Goal: Information Seeking & Learning: Learn about a topic

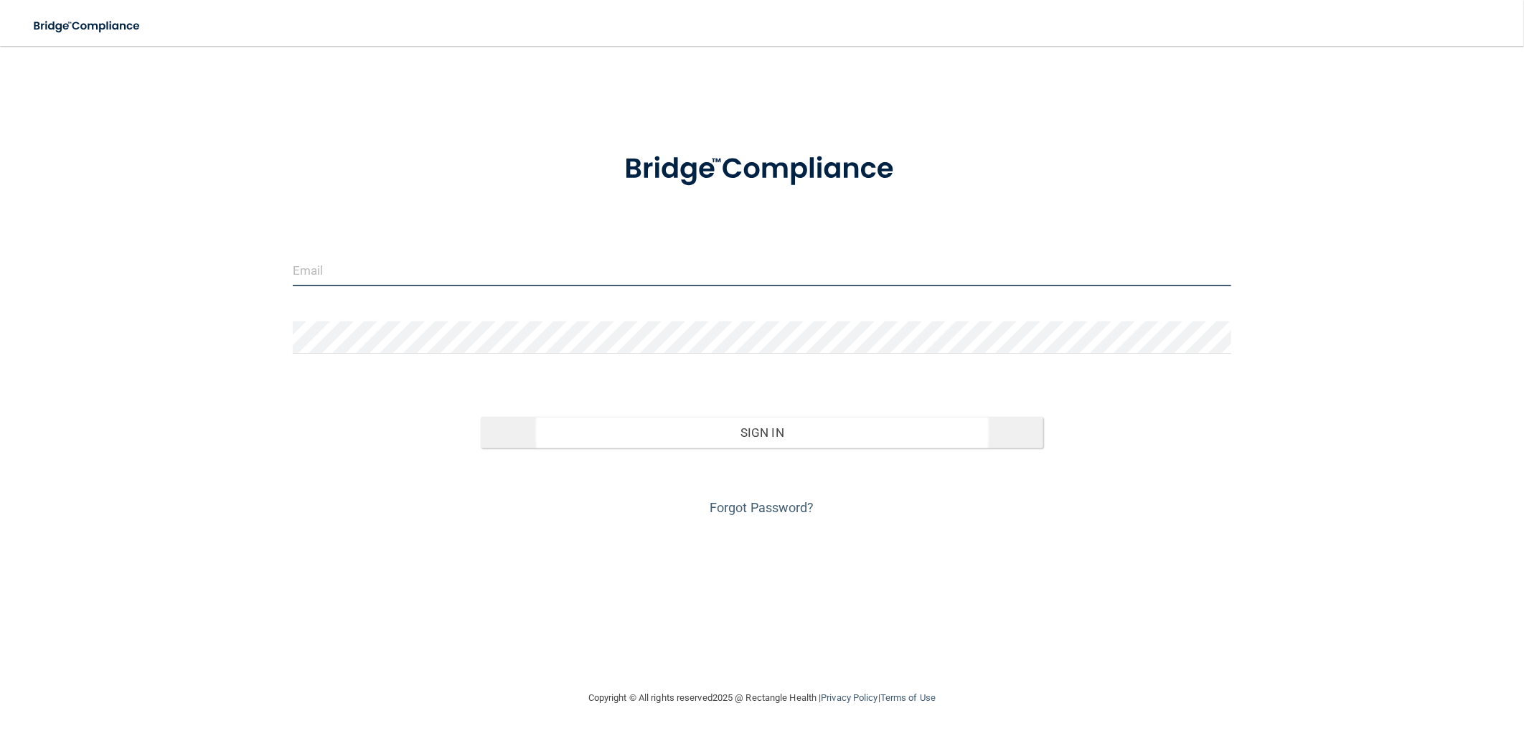
type input "[EMAIL_ADDRESS][DOMAIN_NAME]"
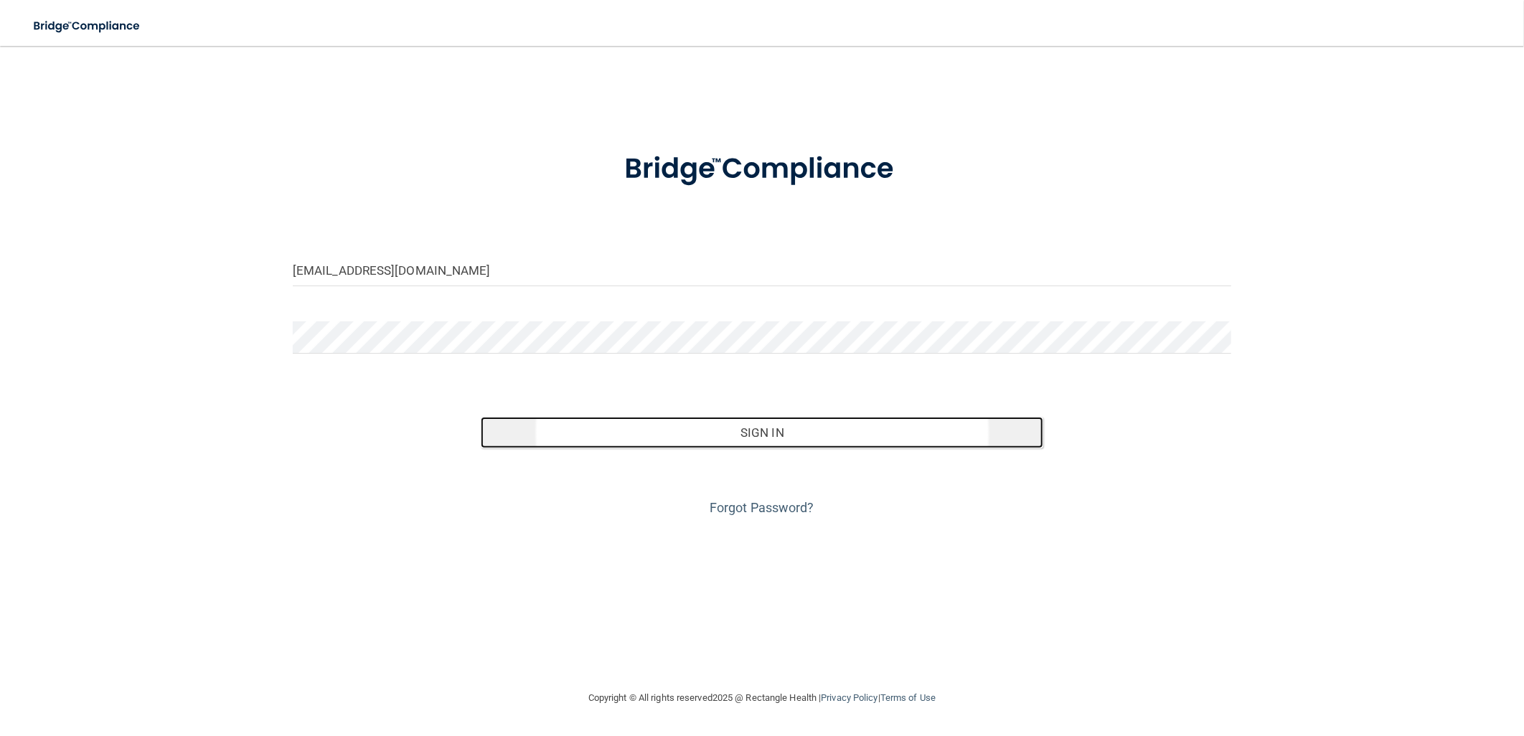
click at [696, 432] on button "Sign In" at bounding box center [762, 433] width 563 height 32
click at [704, 445] on form "[EMAIL_ADDRESS][DOMAIN_NAME] Invalid email/password. You don't have permission …" at bounding box center [762, 326] width 939 height 388
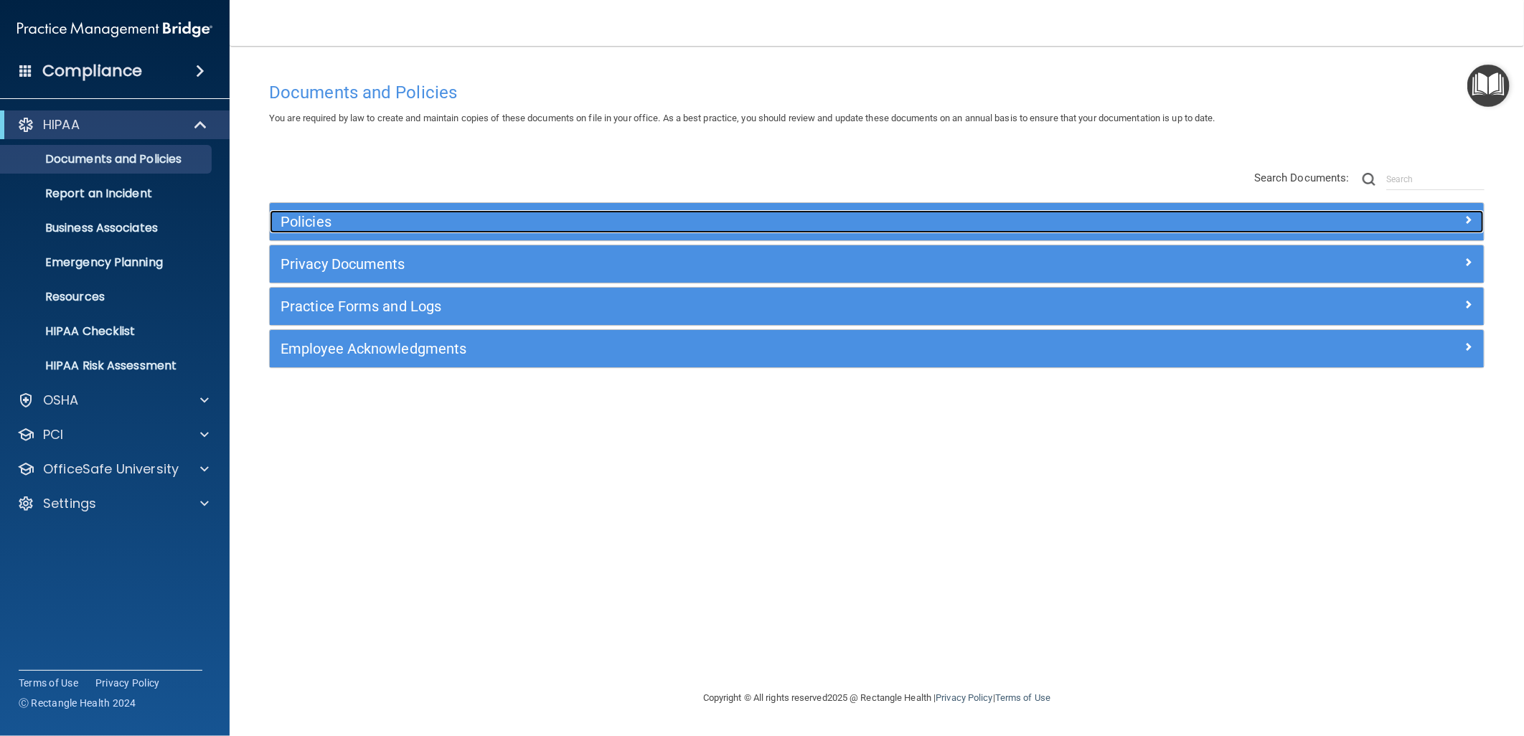
click at [919, 226] on h5 "Policies" at bounding box center [725, 222] width 889 height 16
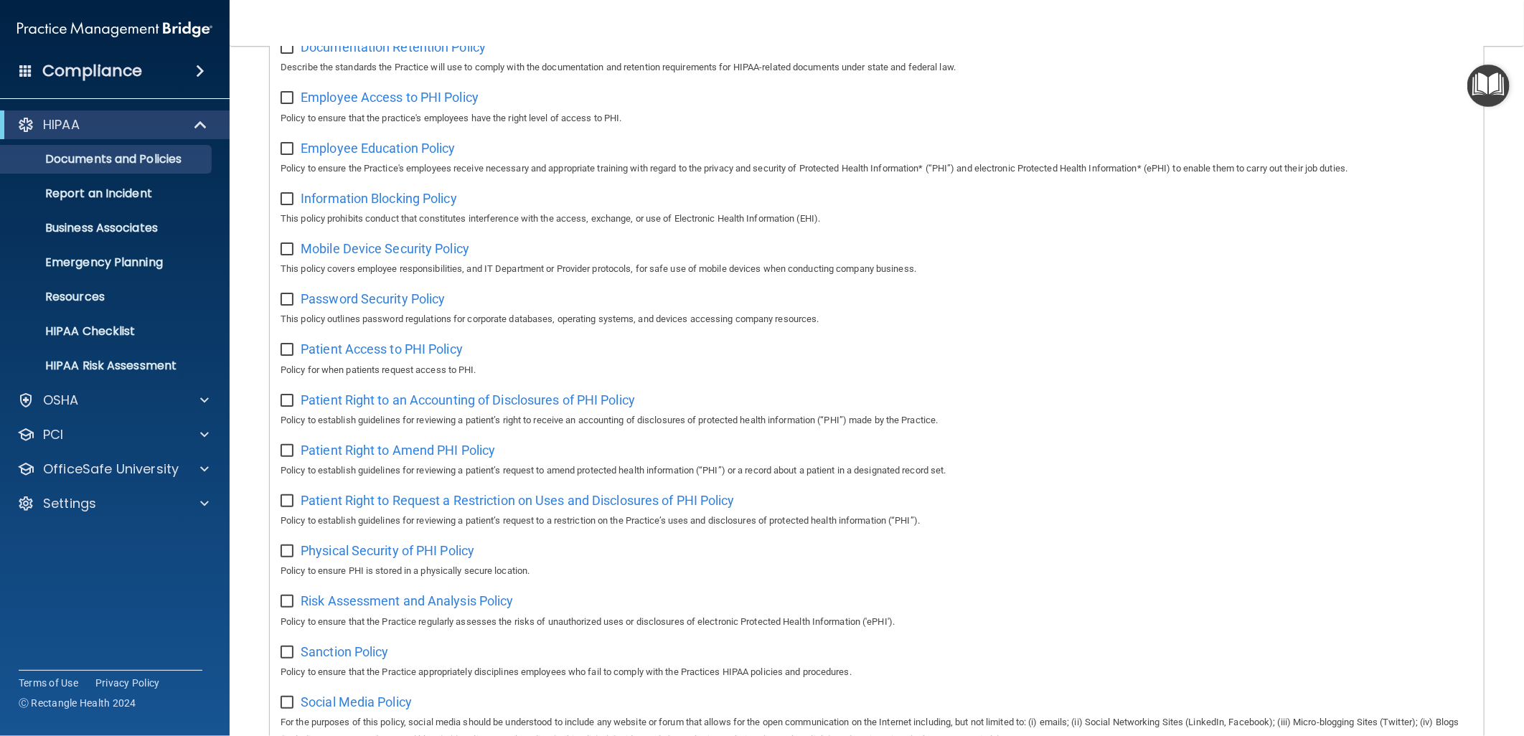
scroll to position [558, 0]
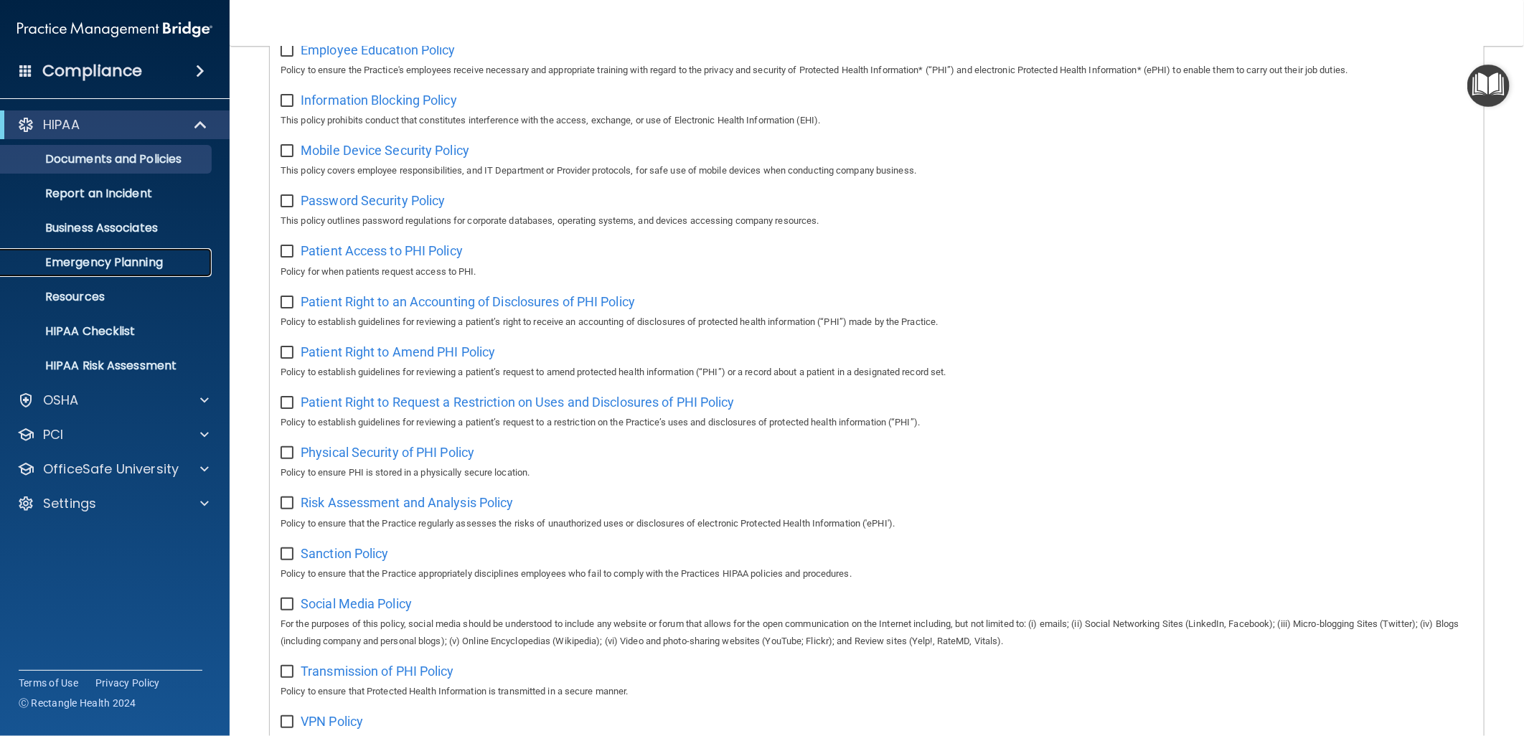
click at [182, 254] on link "Emergency Planning" at bounding box center [99, 262] width 226 height 29
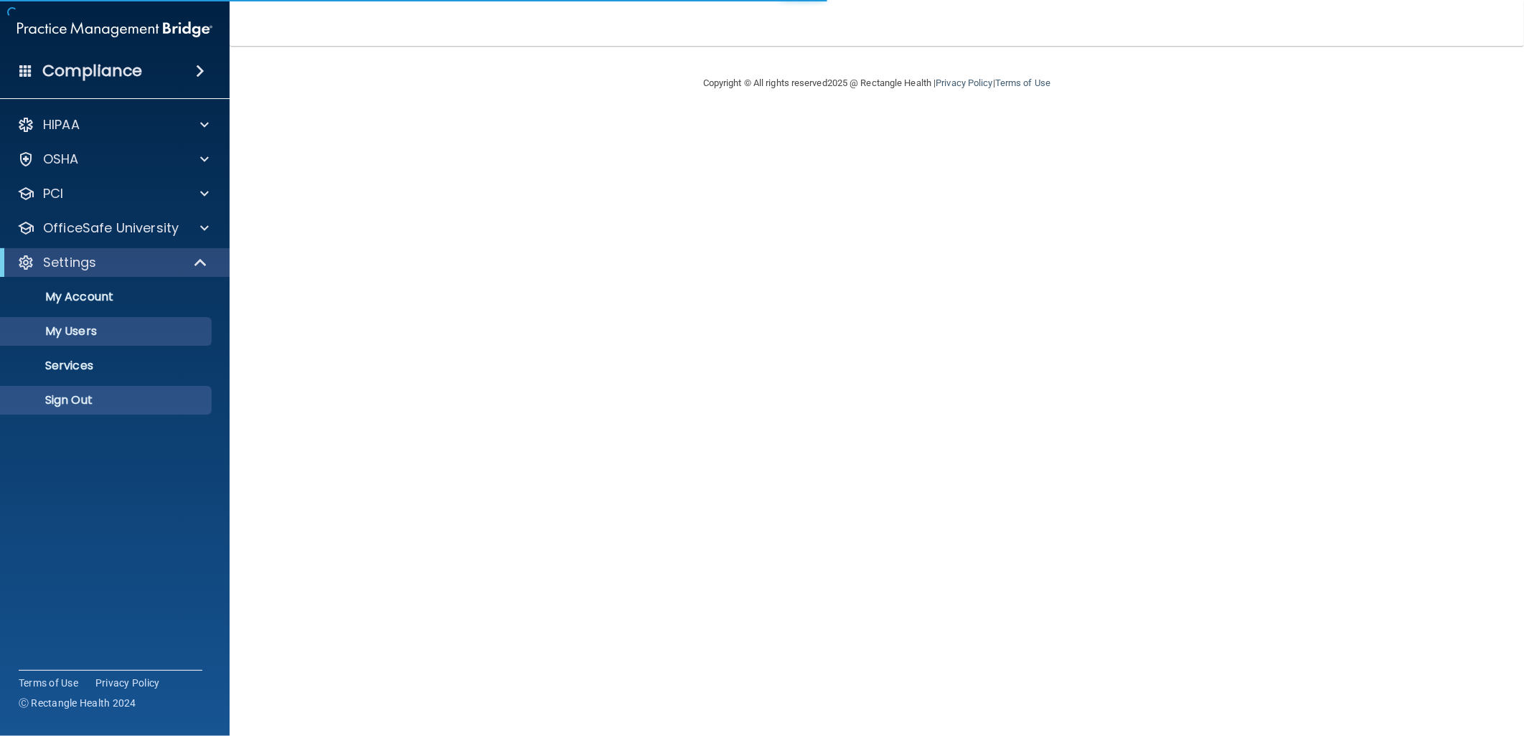
select select "20"
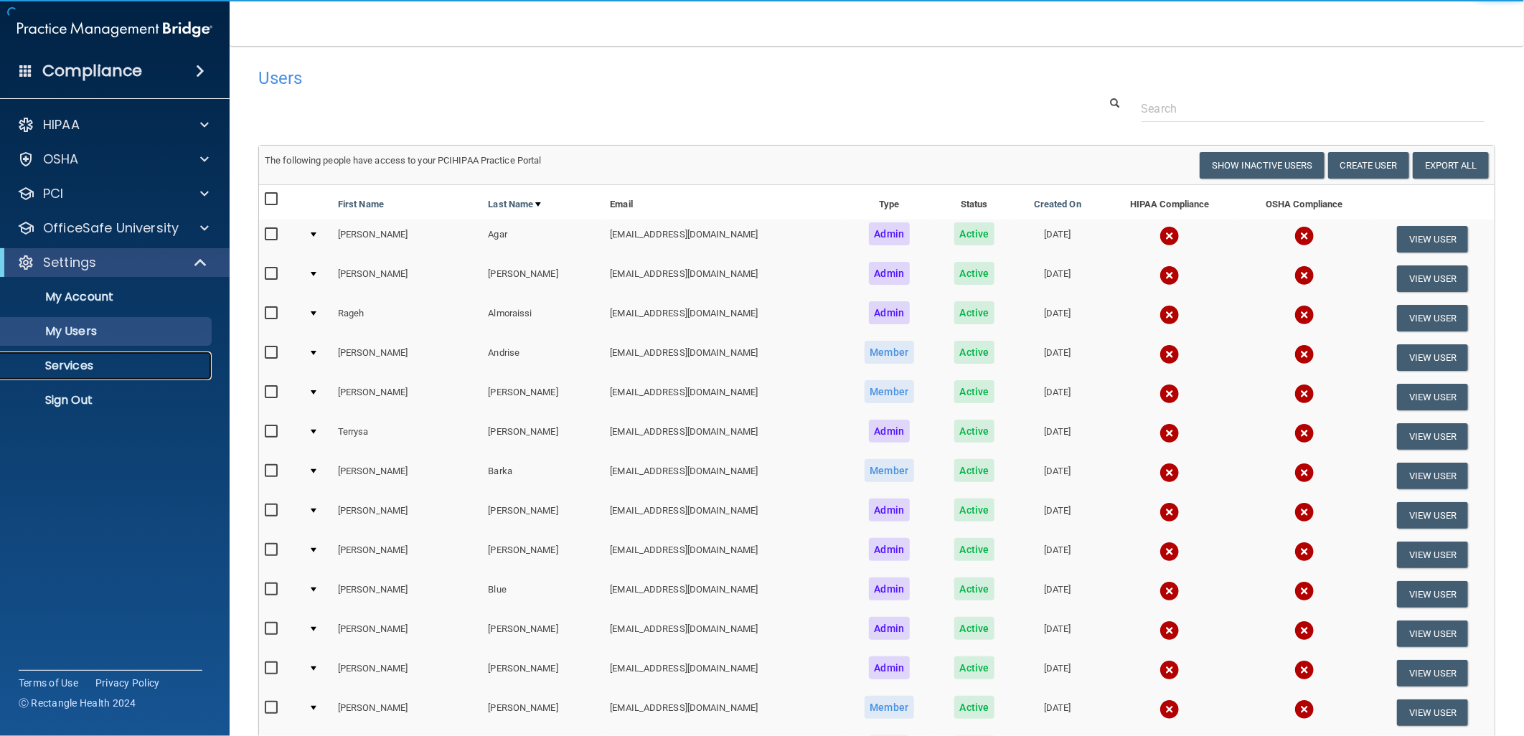
click at [111, 367] on p "Services" at bounding box center [107, 366] width 196 height 14
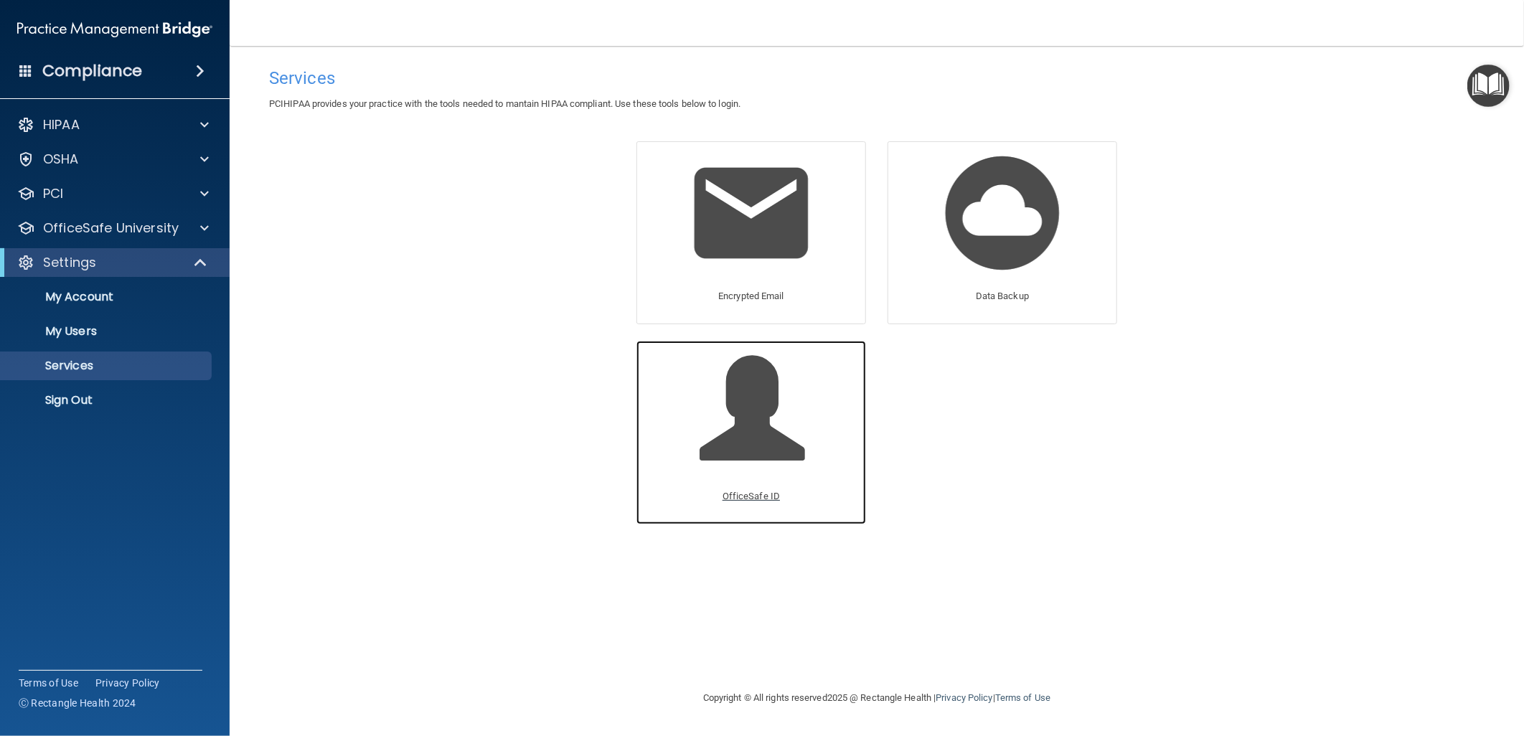
click at [654, 428] on div "OfficeSafe ID" at bounding box center [752, 432] width 230 height 183
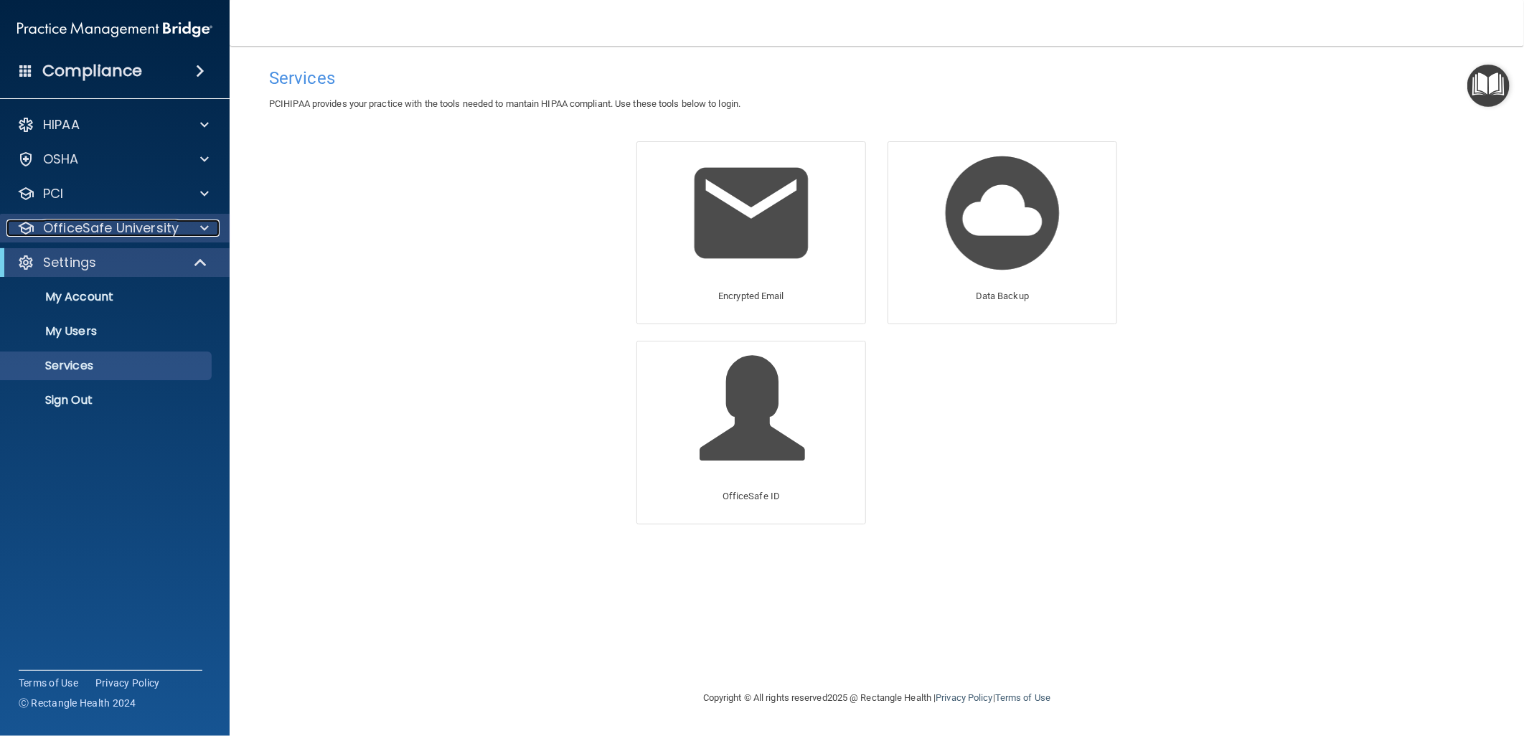
click at [136, 233] on p "OfficeSafe University" at bounding box center [111, 228] width 136 height 17
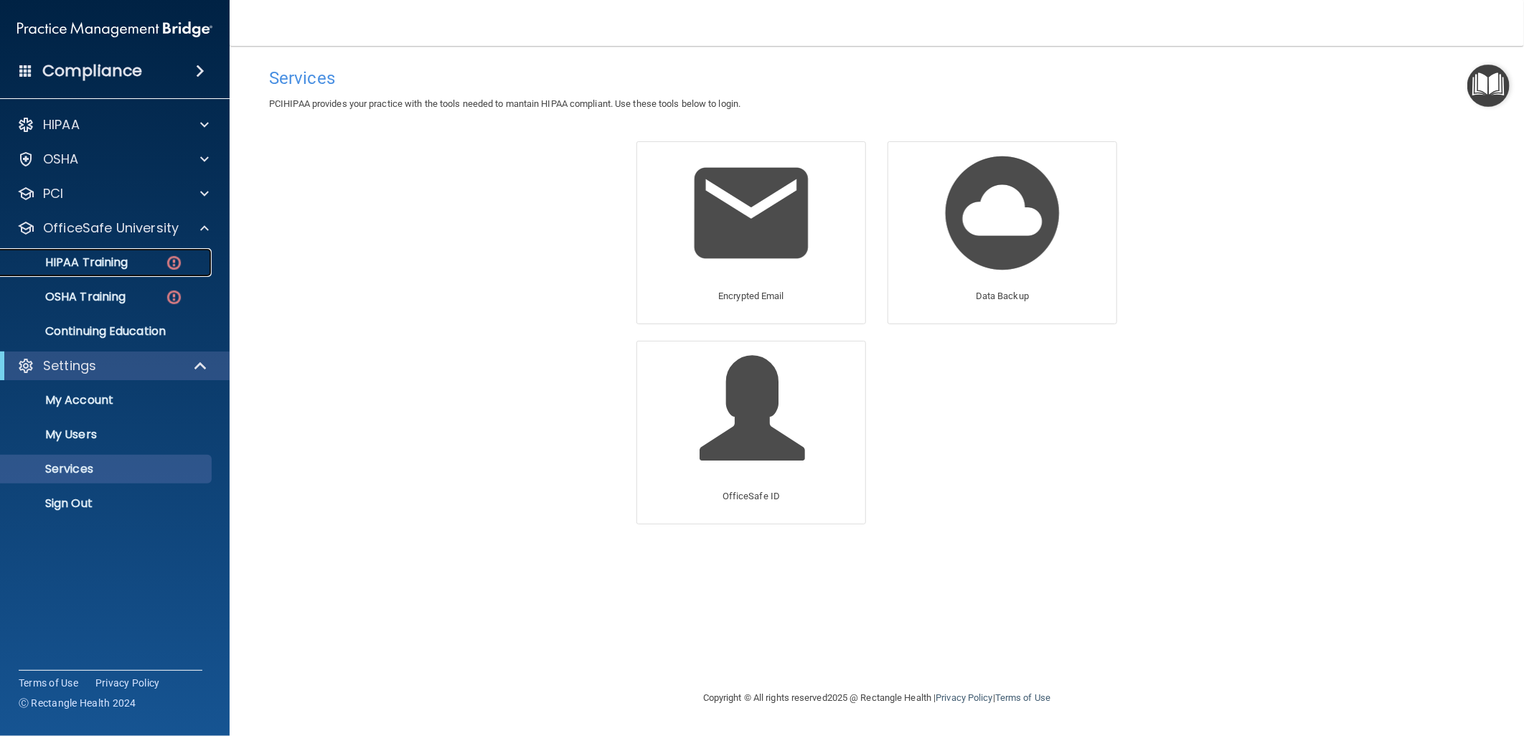
click at [133, 268] on div "HIPAA Training" at bounding box center [107, 262] width 196 height 14
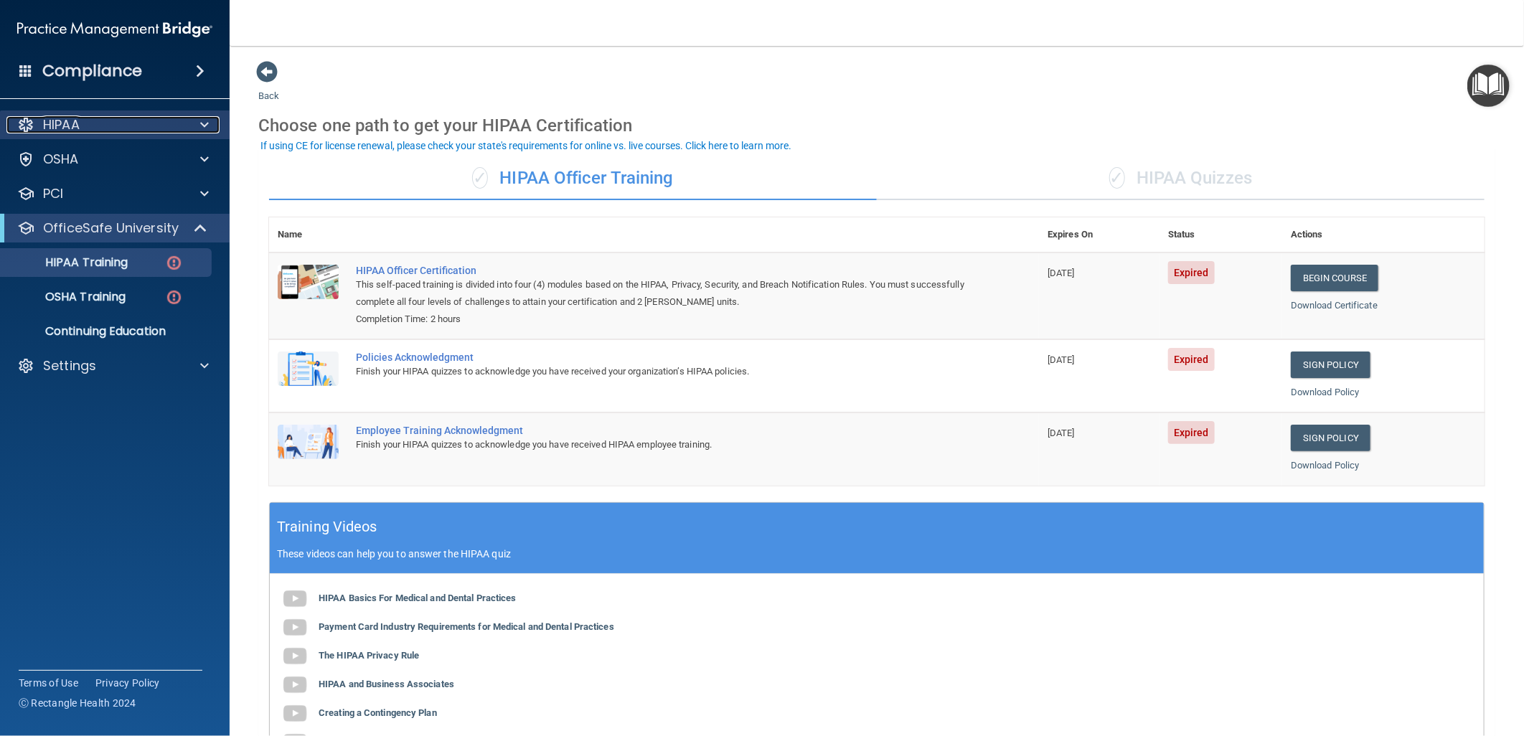
click at [104, 123] on div "HIPAA" at bounding box center [95, 124] width 178 height 17
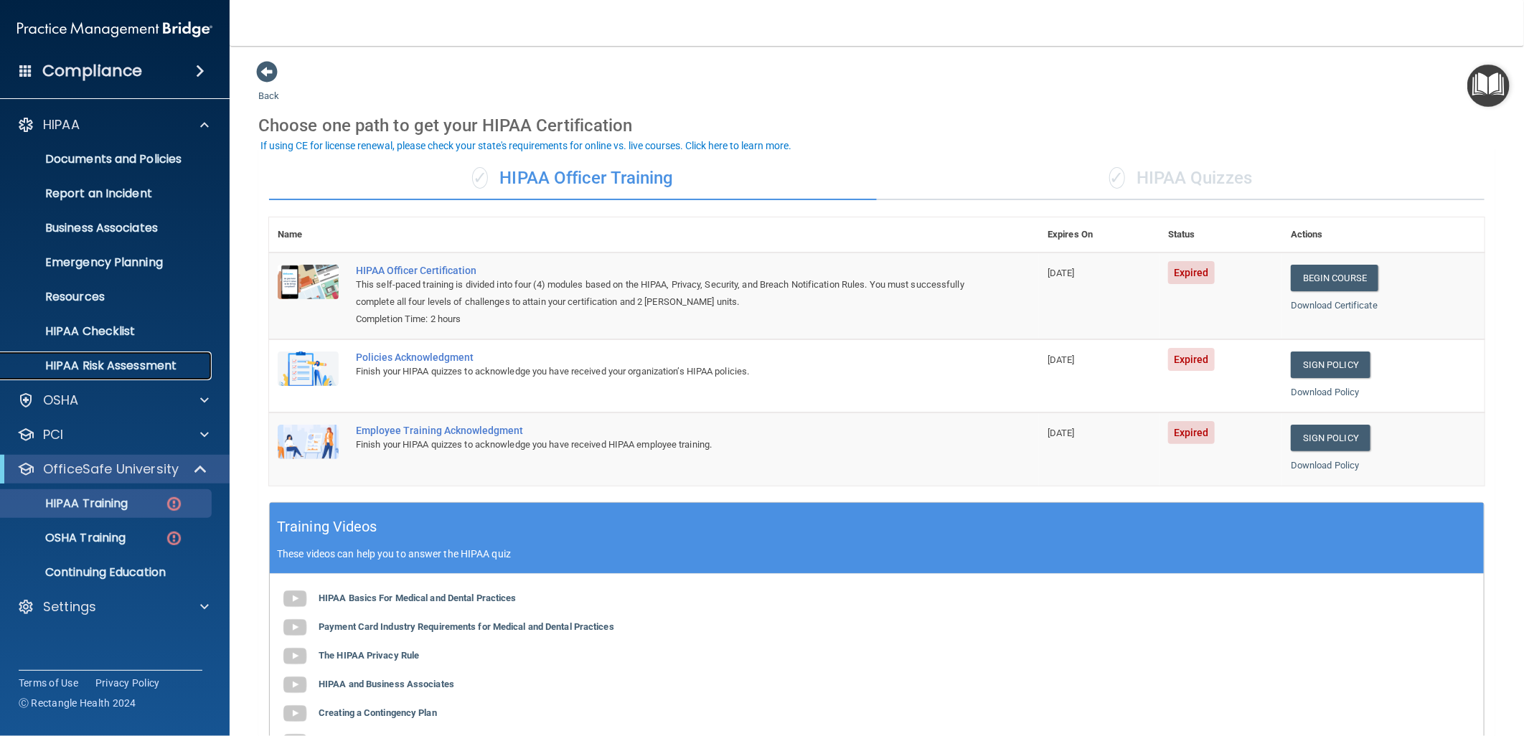
click at [98, 368] on p "HIPAA Risk Assessment" at bounding box center [107, 366] width 196 height 14
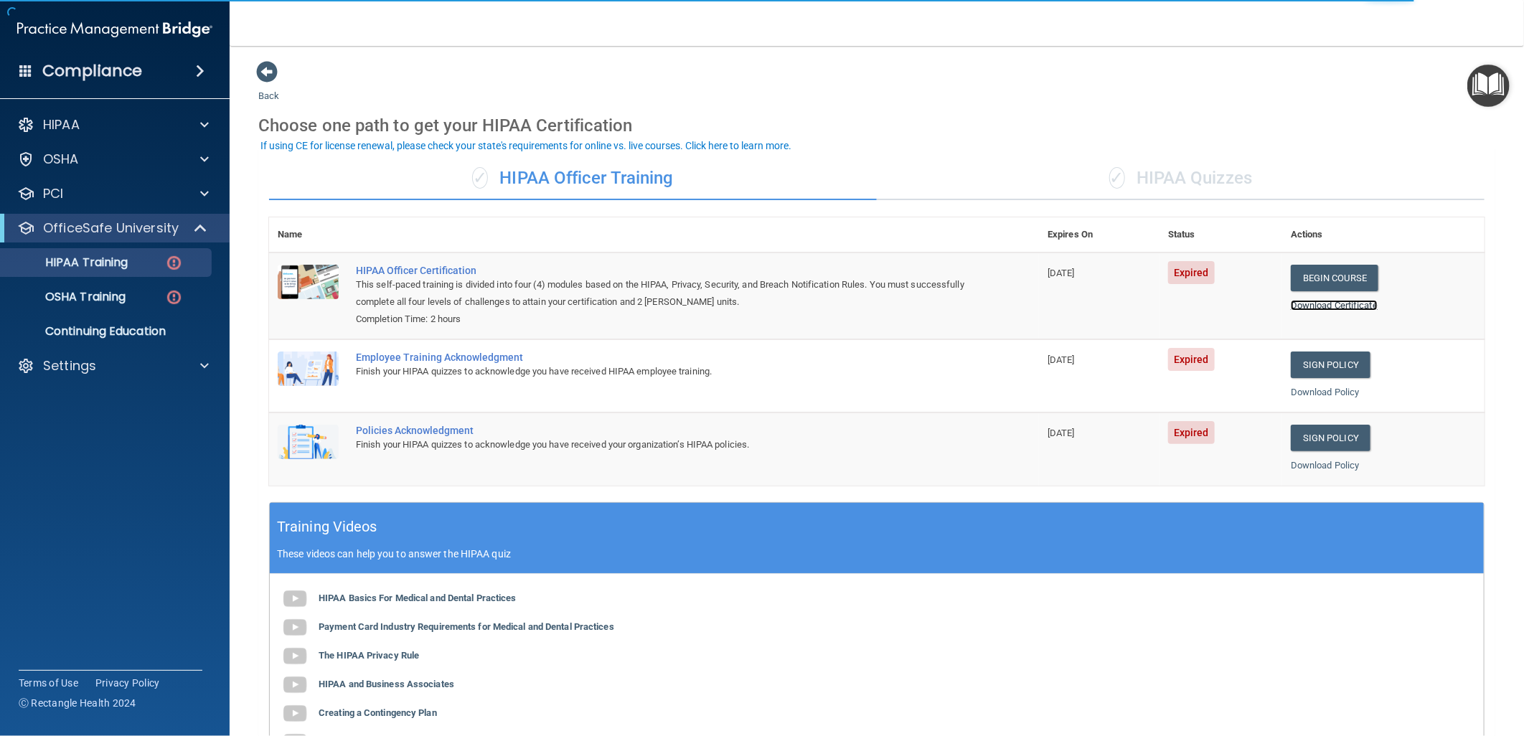
click at [1311, 300] on link "Download Certificate" at bounding box center [1334, 305] width 87 height 11
